Goal: Transaction & Acquisition: Purchase product/service

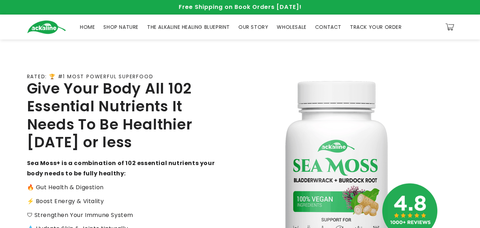
click at [76, 25] on link "HOME" at bounding box center [87, 27] width 23 height 15
click at [97, 27] on link "HOME" at bounding box center [87, 27] width 23 height 15
click at [107, 28] on span "SHOP NATURE" at bounding box center [120, 27] width 35 height 6
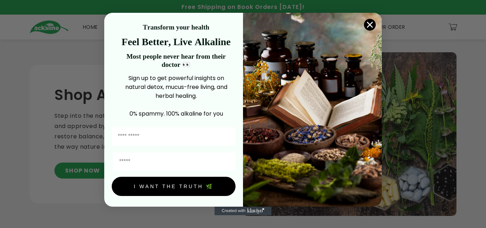
click at [358, 23] on img "POPUP Form" at bounding box center [312, 110] width 139 height 194
click at [359, 23] on img "POPUP Form" at bounding box center [312, 110] width 139 height 194
click at [373, 22] on circle "Close dialog" at bounding box center [370, 25] width 12 height 12
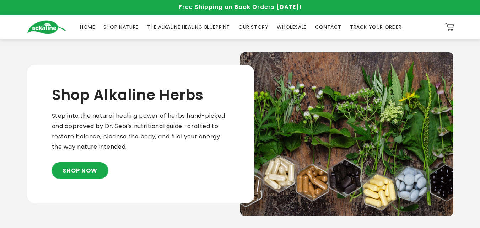
click at [98, 169] on link "SHOP NOW" at bounding box center [80, 171] width 56 height 16
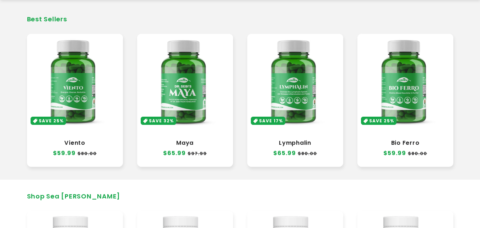
scroll to position [229, 0]
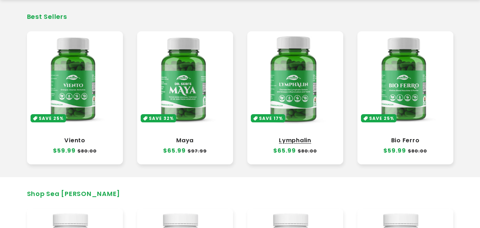
click at [277, 137] on link "Lymphalin" at bounding box center [296, 140] width 82 height 7
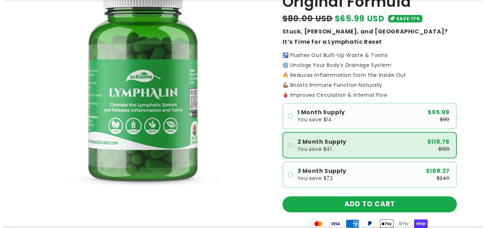
scroll to position [107, 0]
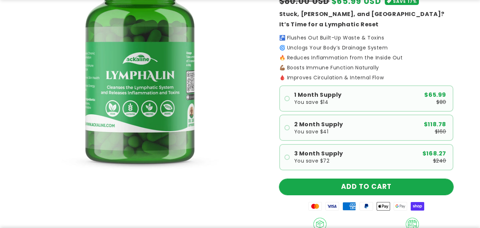
click at [360, 190] on button "ADD TO CART" at bounding box center [367, 187] width 174 height 16
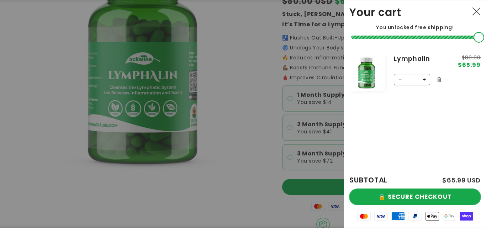
click at [372, 189] on button "🔒 SECURE CHECKOUT" at bounding box center [414, 197] width 131 height 16
